Goal: Transaction & Acquisition: Download file/media

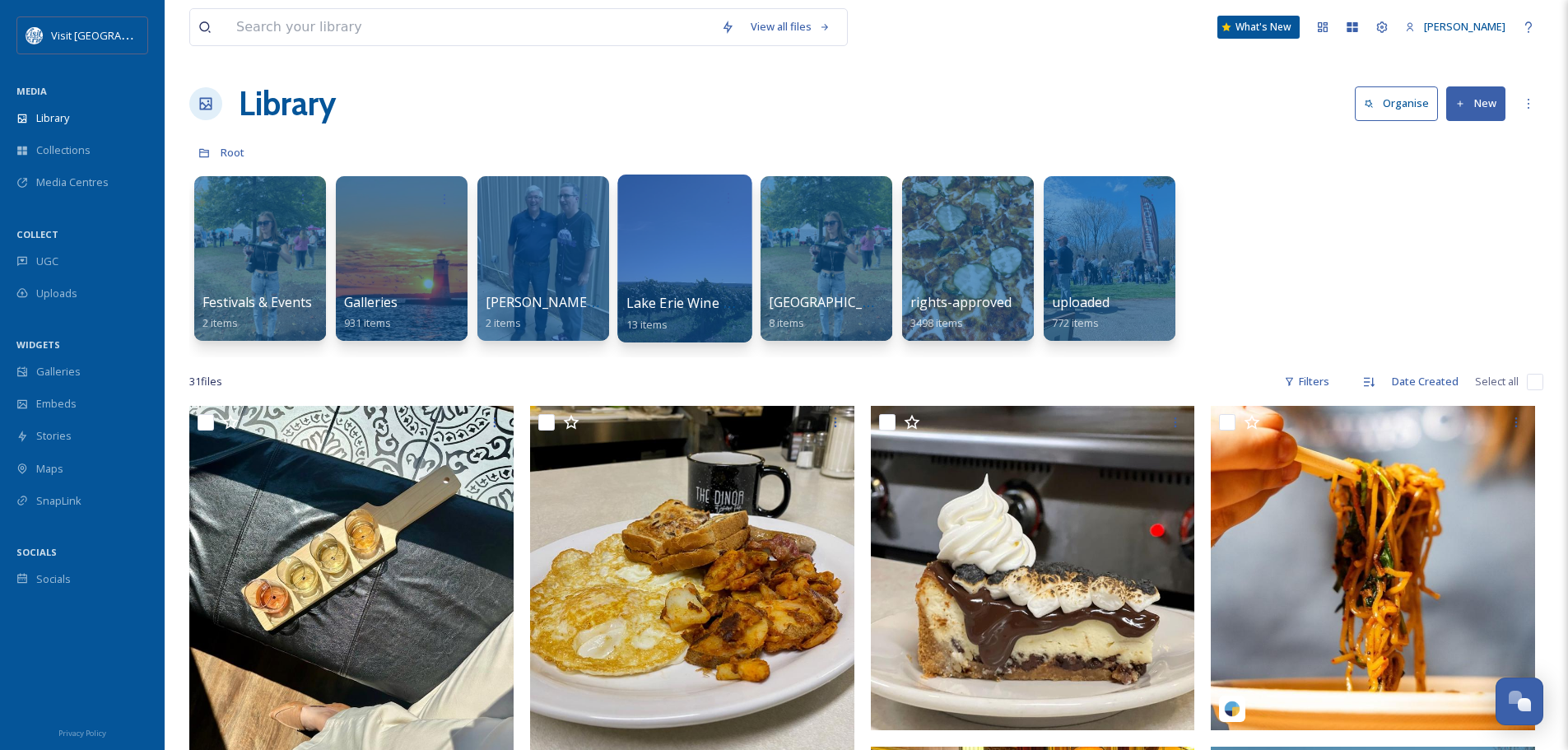
click at [678, 252] on div at bounding box center [684, 257] width 135 height 167
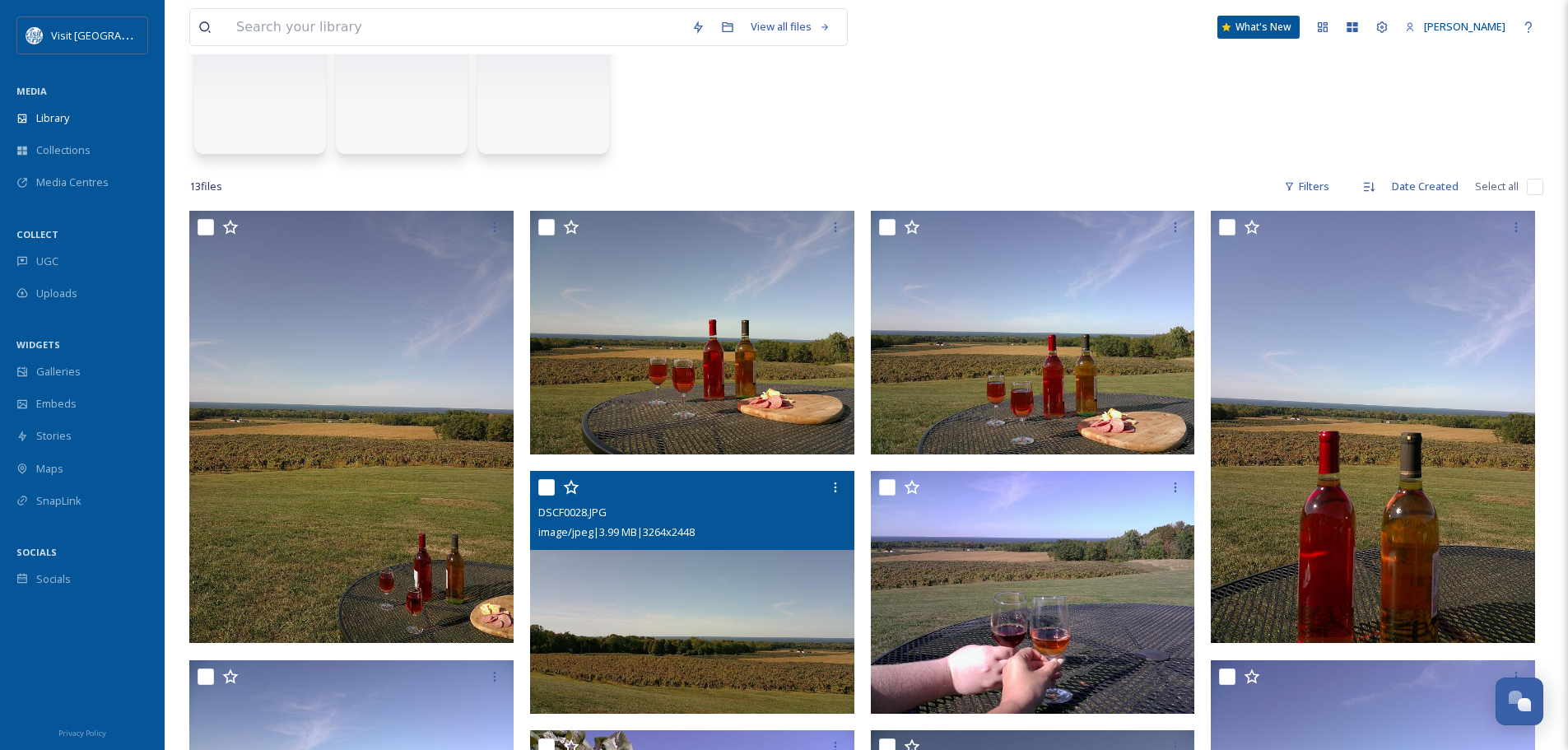
scroll to position [164, 0]
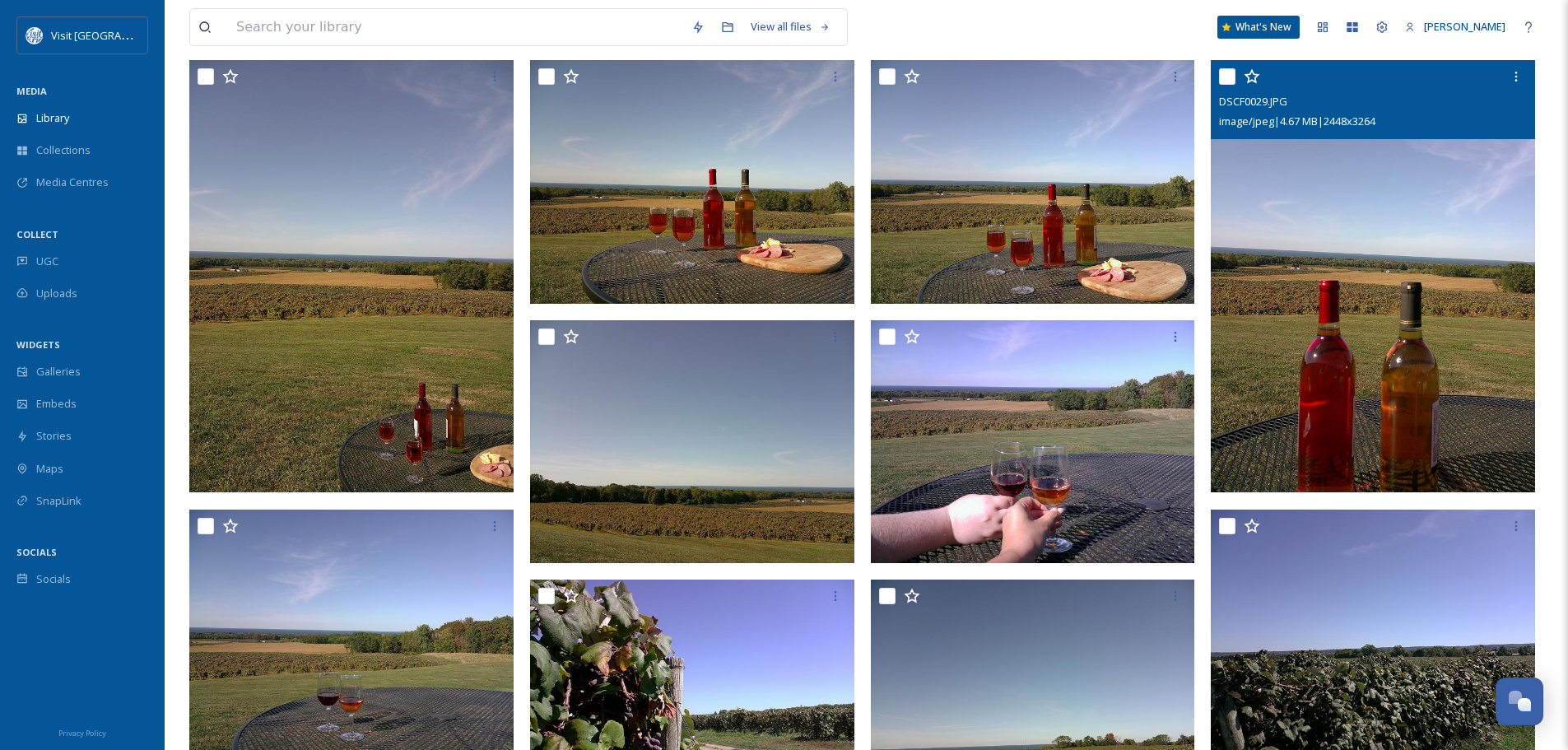
click at [1400, 224] on img at bounding box center [1372, 276] width 324 height 432
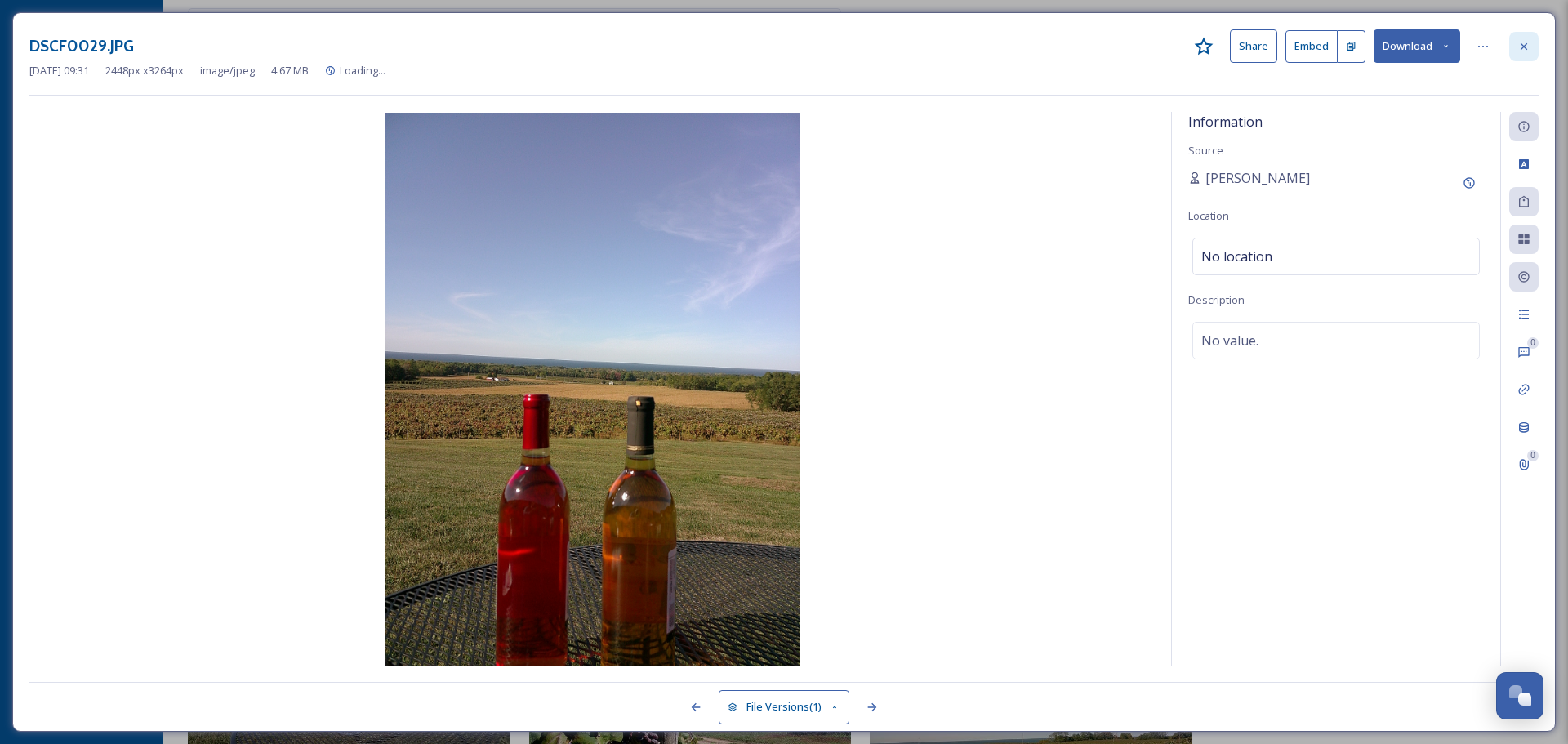
click at [1525, 43] on icon at bounding box center [1524, 47] width 13 height 13
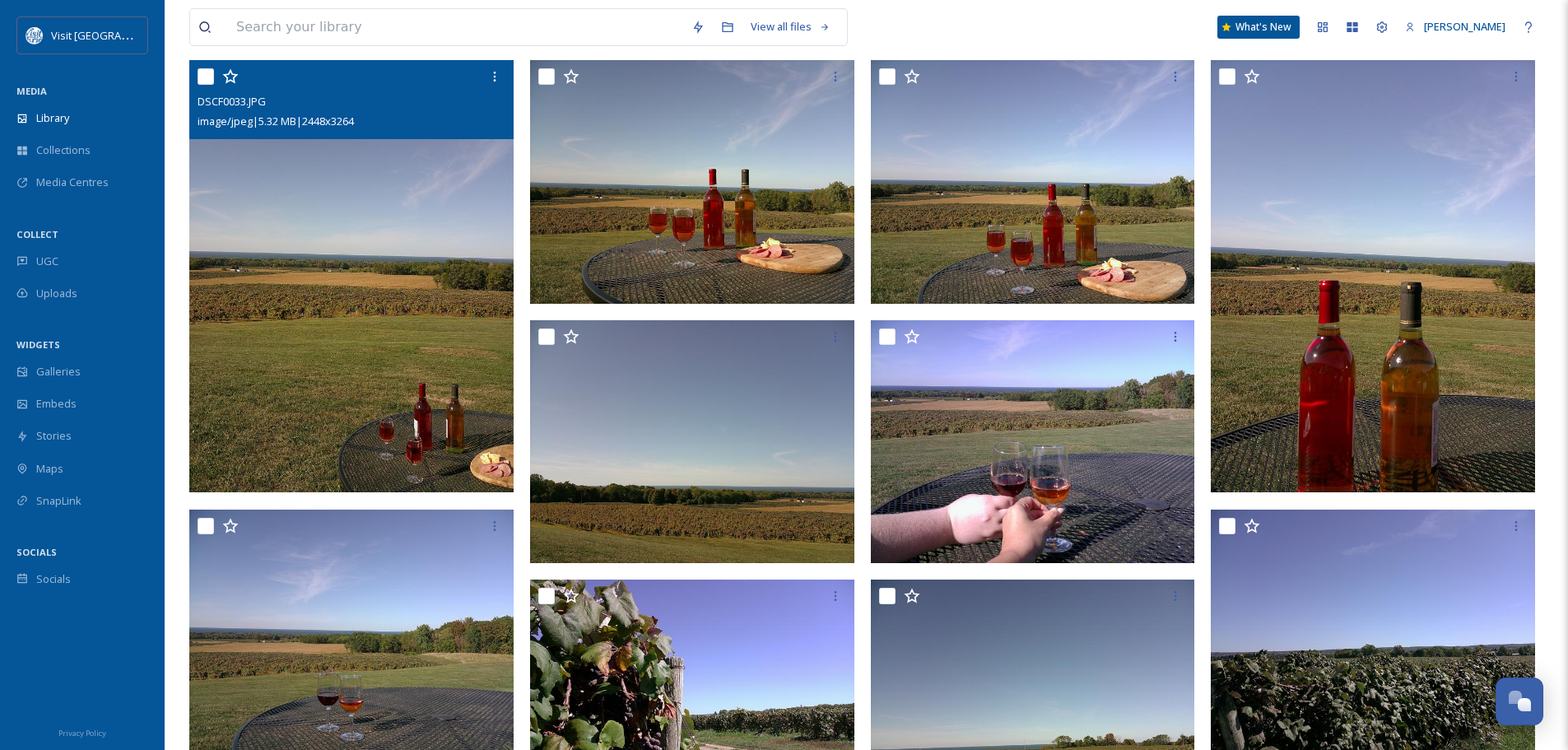
click at [421, 271] on img at bounding box center [351, 276] width 324 height 432
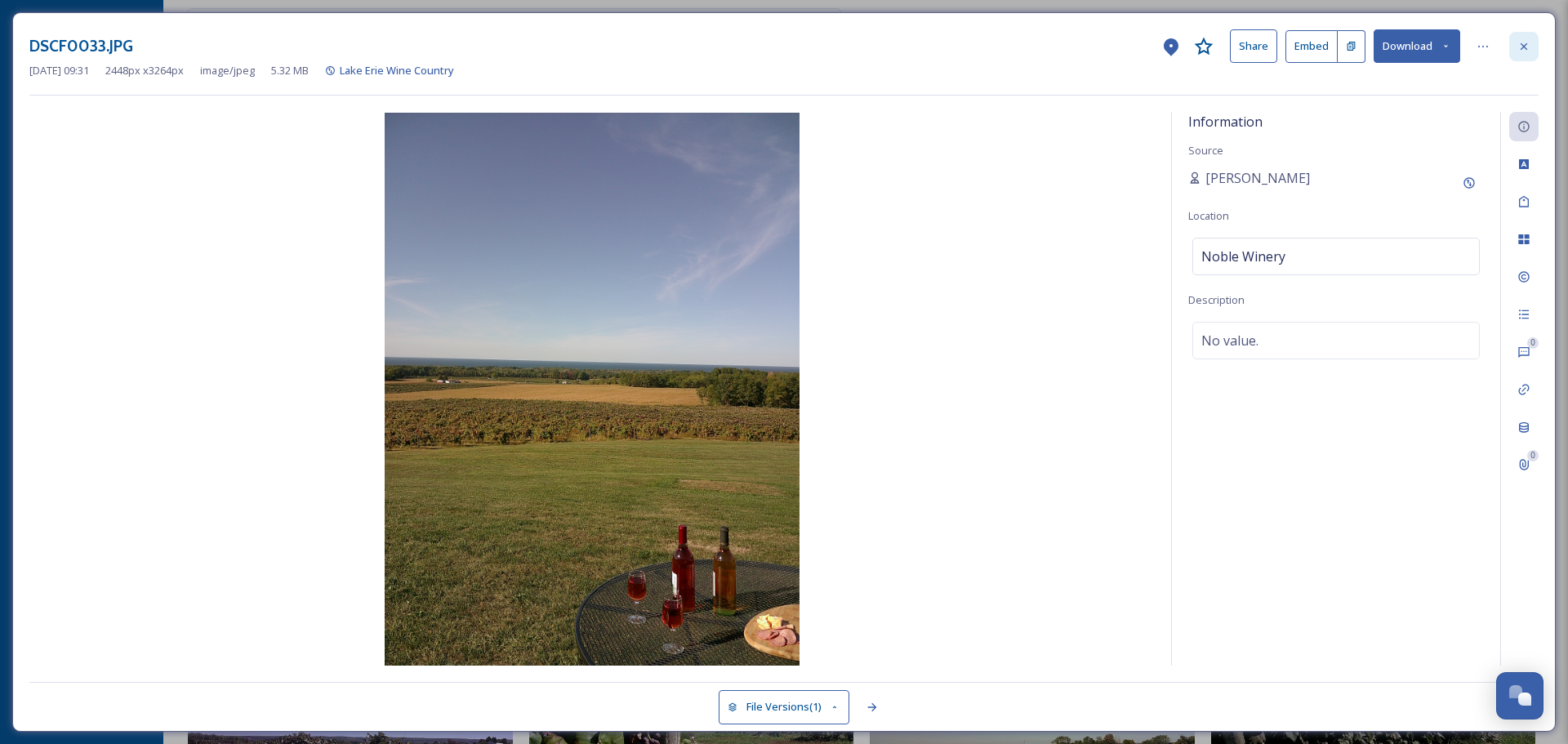
click at [1533, 45] on div at bounding box center [1524, 47] width 29 height 29
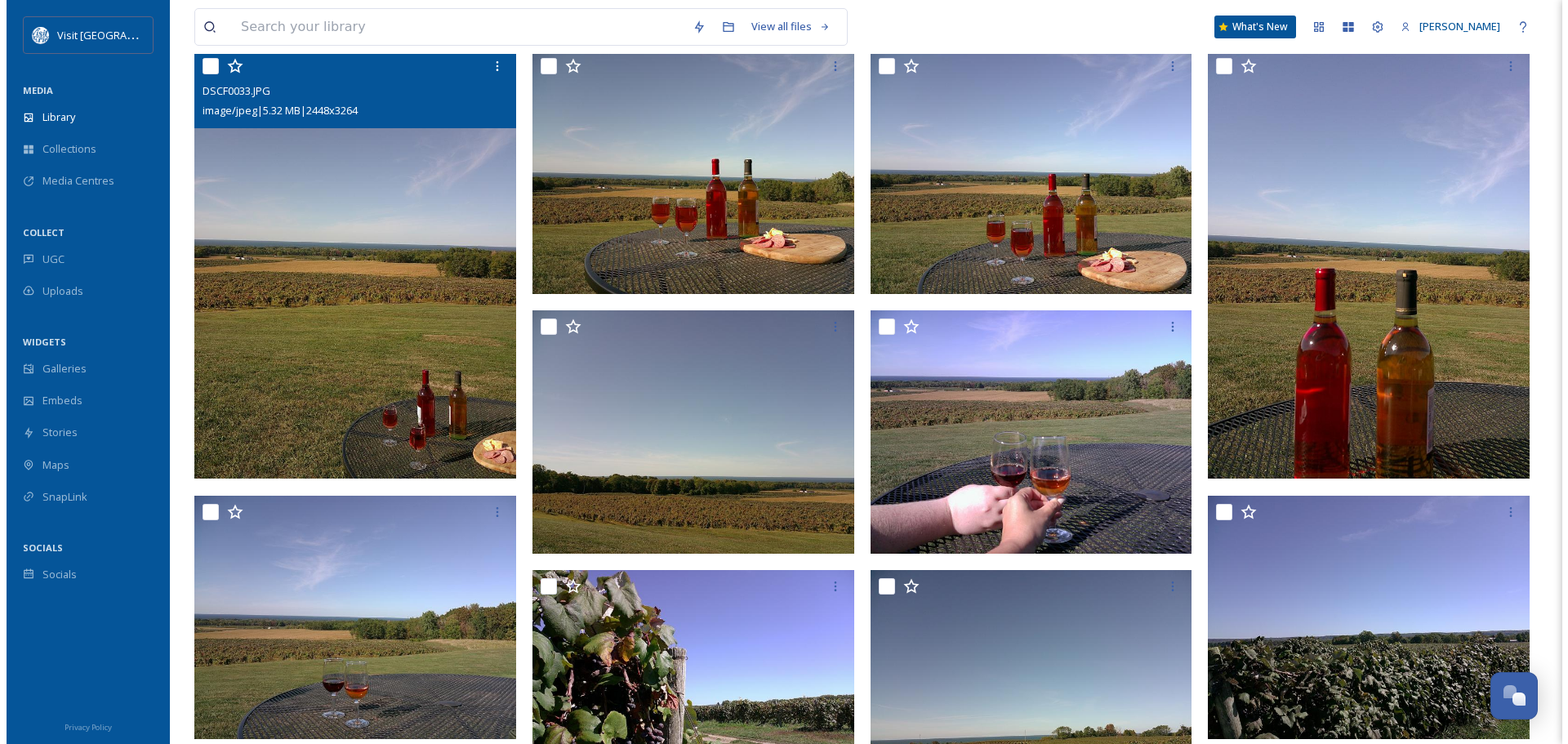
scroll to position [145, 0]
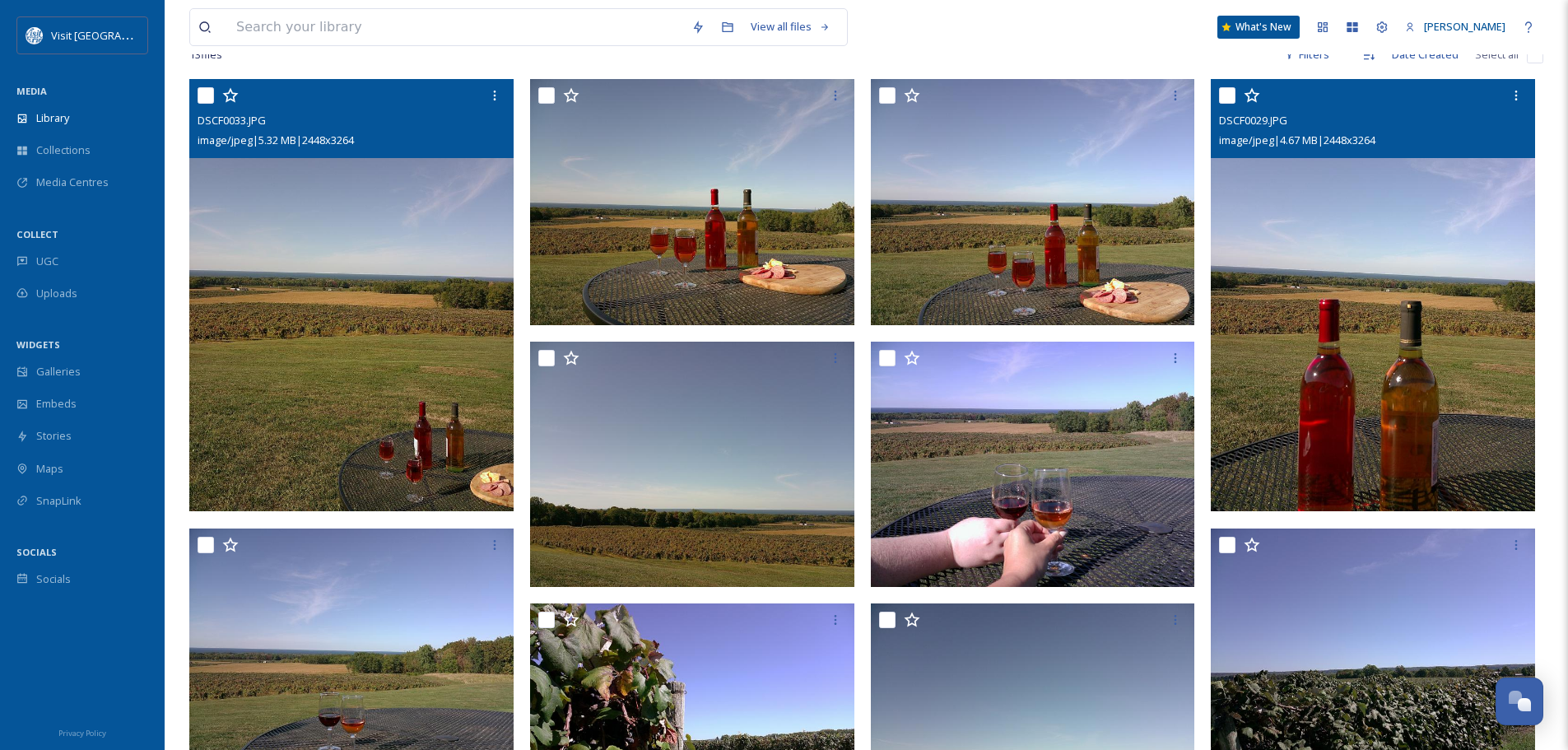
click at [1330, 327] on img at bounding box center [1372, 295] width 324 height 432
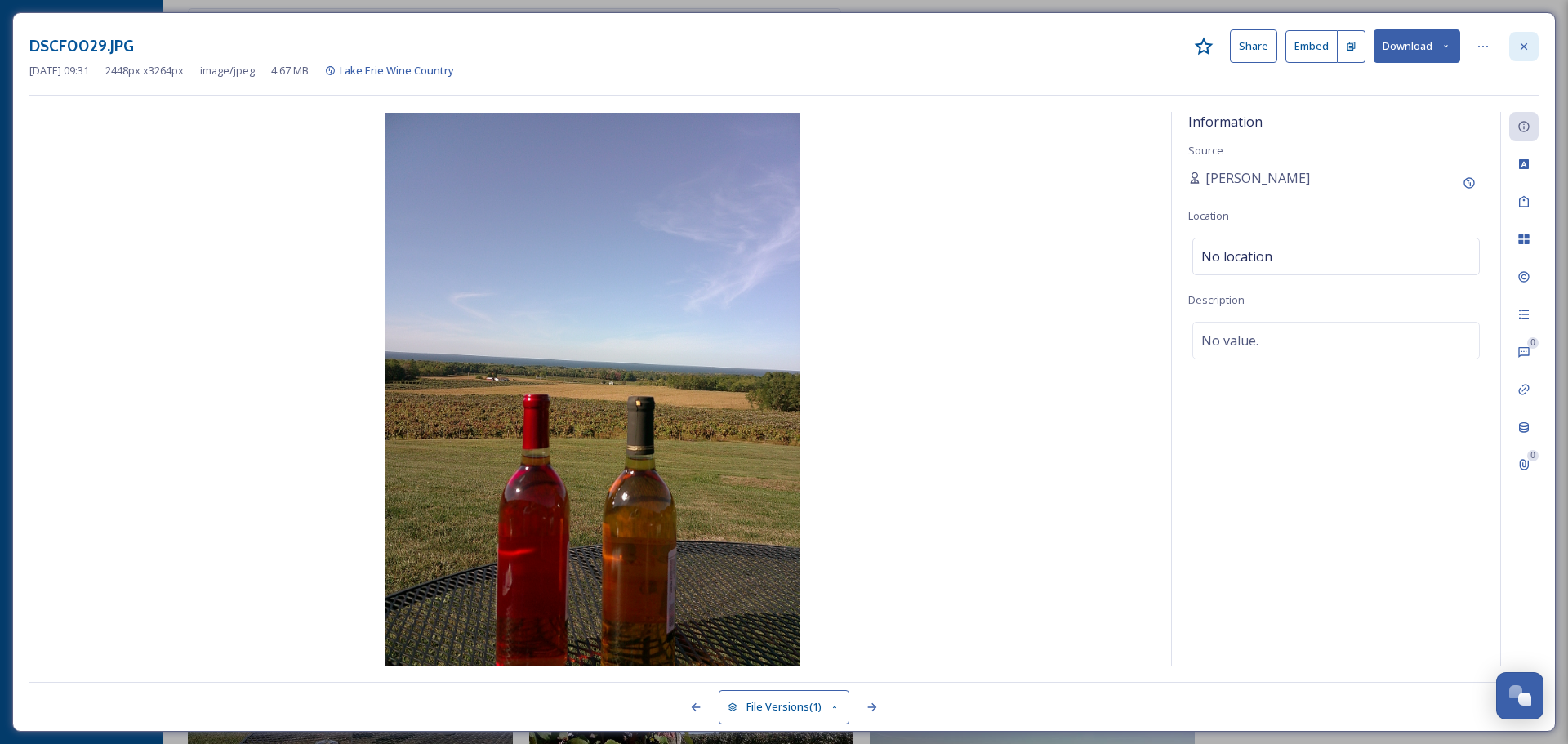
click at [1526, 55] on div at bounding box center [1524, 47] width 29 height 29
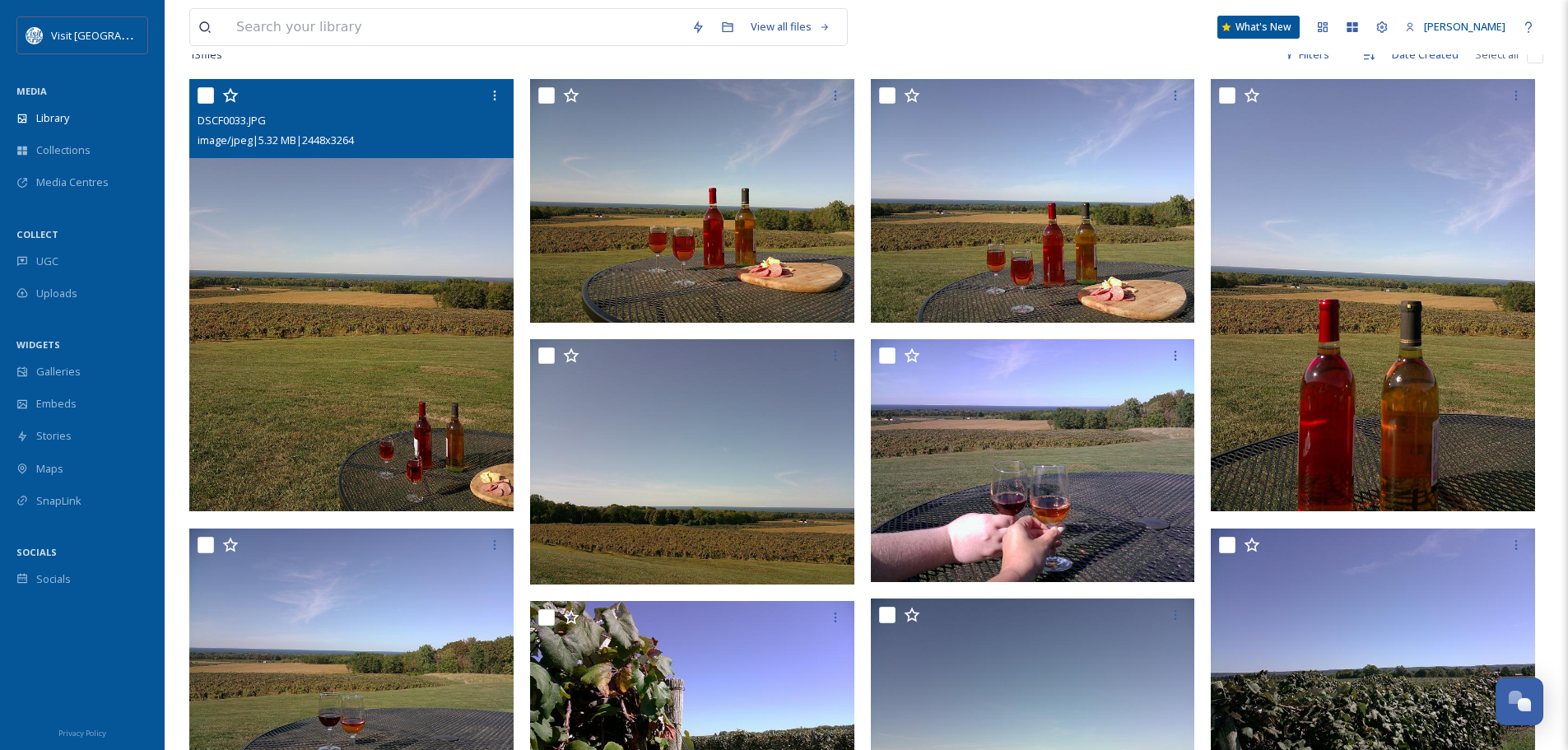
click at [1016, 32] on div "View all files What's New [PERSON_NAME]" at bounding box center [866, 27] width 1354 height 54
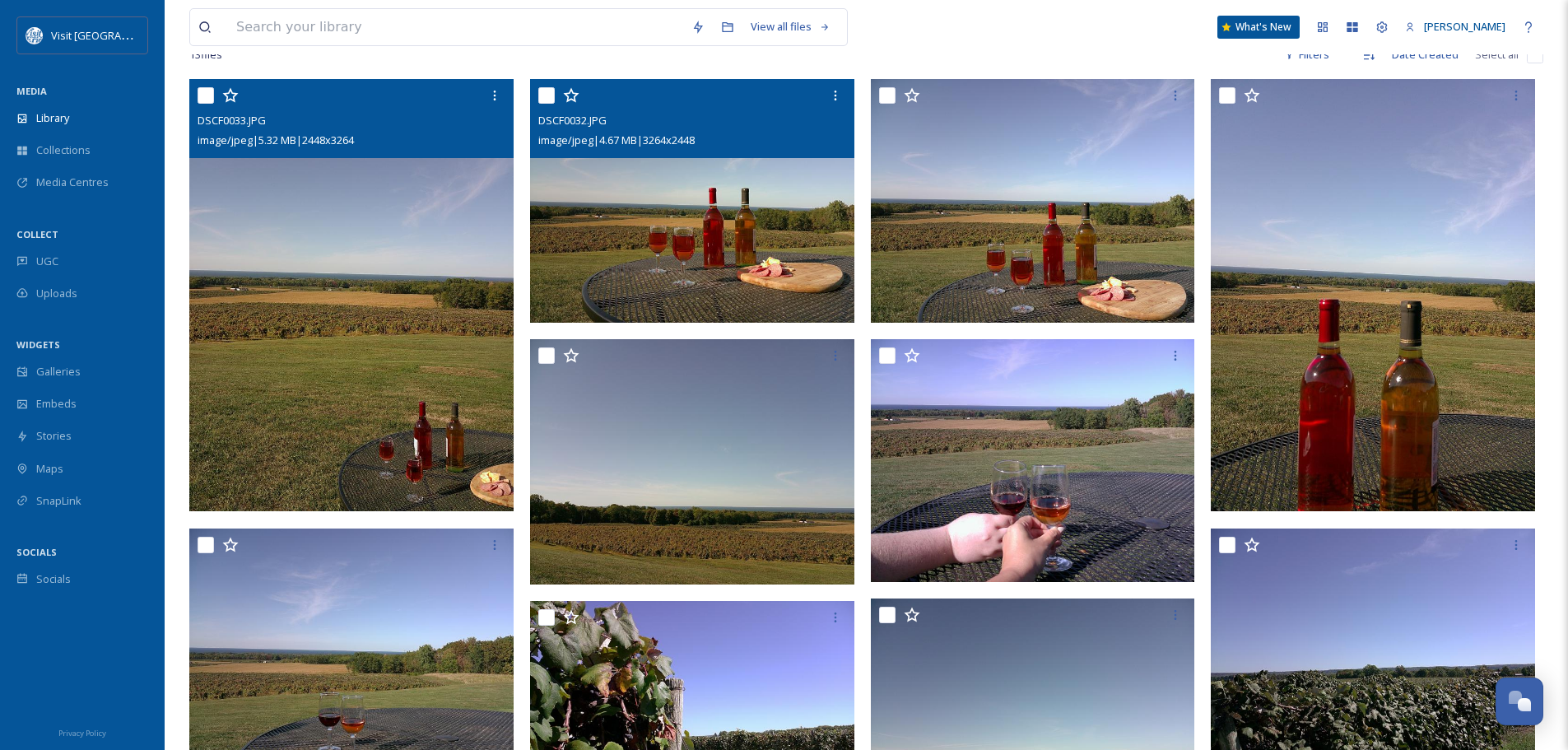
click at [726, 243] on img at bounding box center [692, 200] width 324 height 243
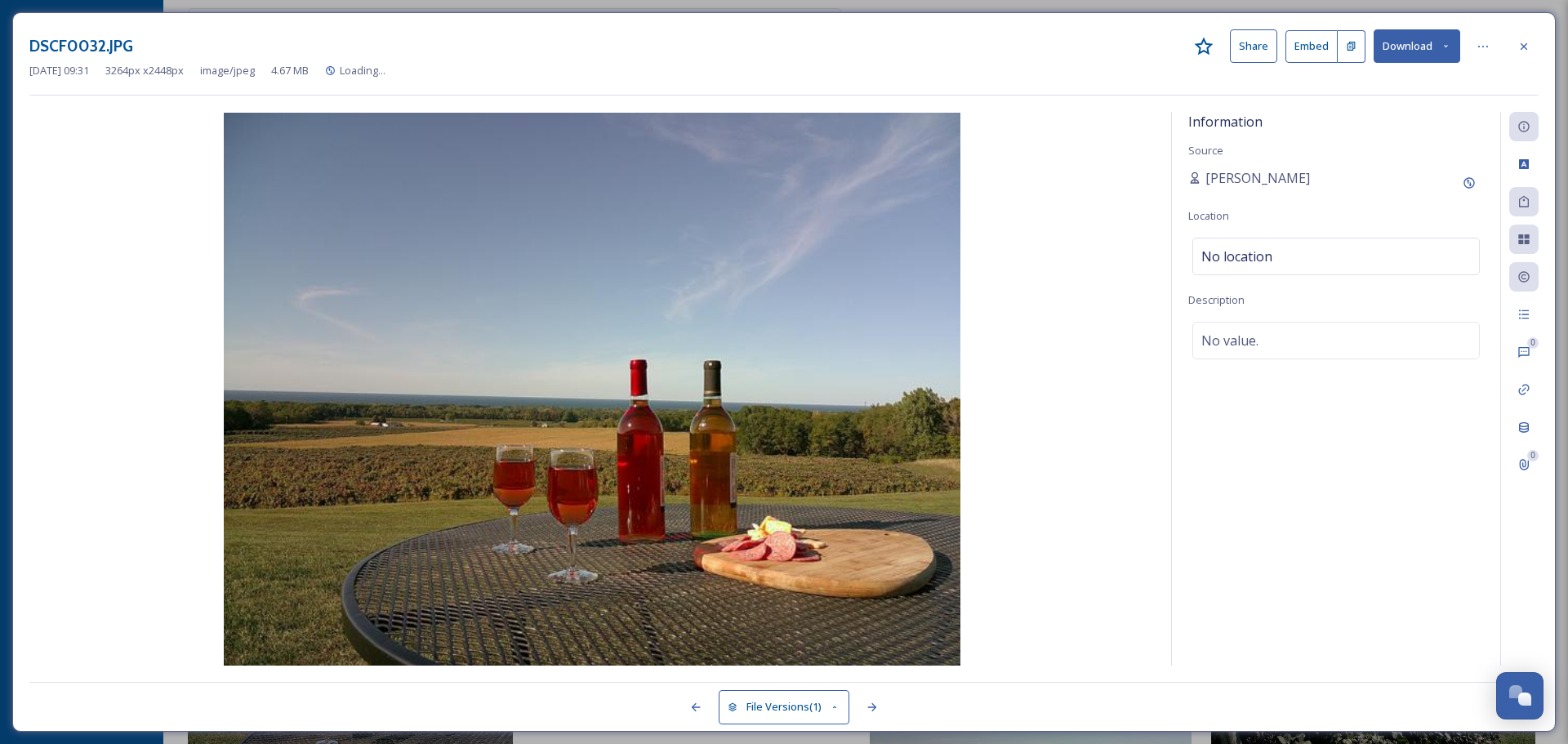
click at [1405, 48] on button "Download" at bounding box center [1417, 46] width 87 height 34
click at [1369, 82] on span "Download Original (3264 x 2448)" at bounding box center [1374, 83] width 154 height 16
click at [1394, 47] on button "Download" at bounding box center [1417, 46] width 87 height 34
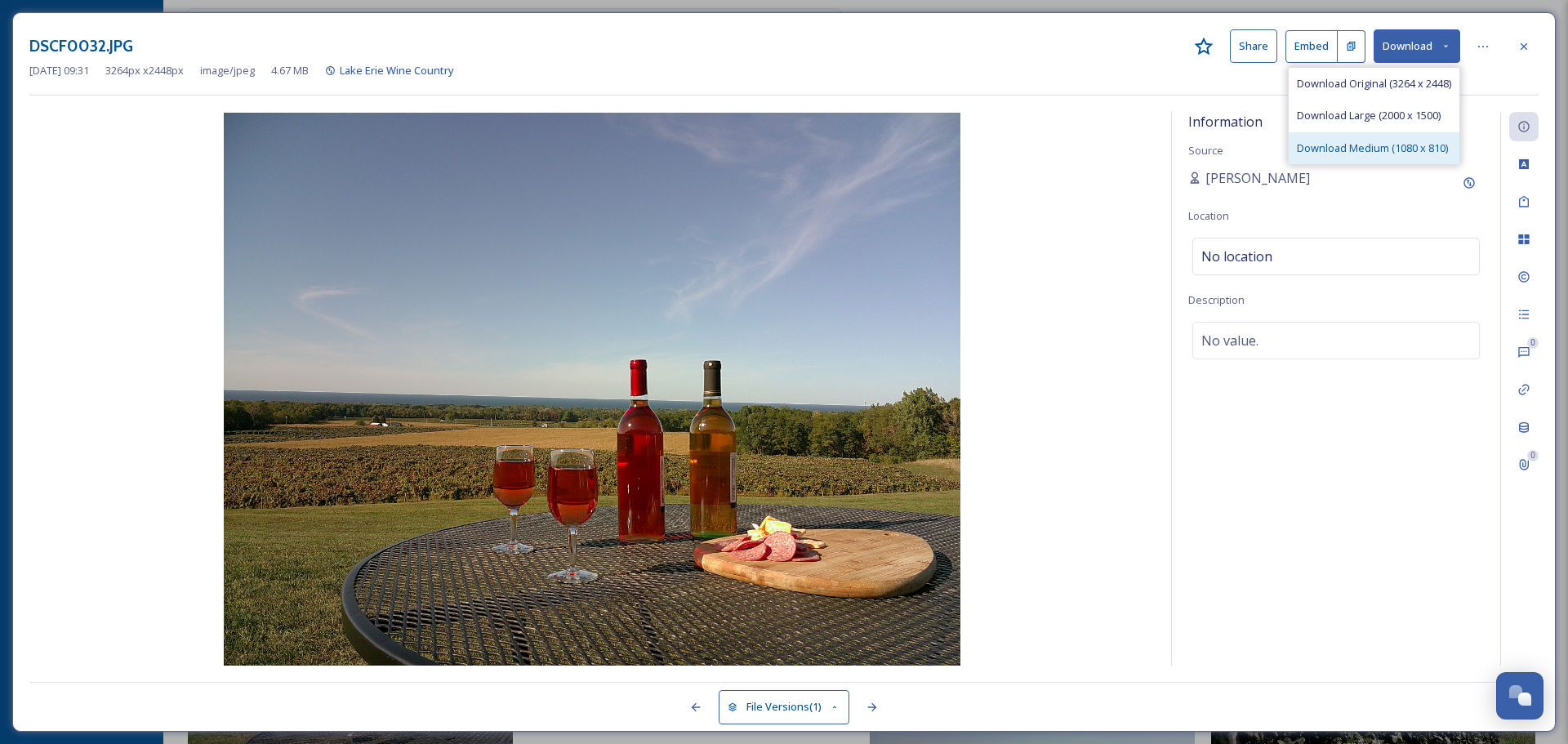
click at [1344, 151] on span "Download Medium (1080 x 810)" at bounding box center [1372, 148] width 151 height 16
